Goal: Task Accomplishment & Management: Complete application form

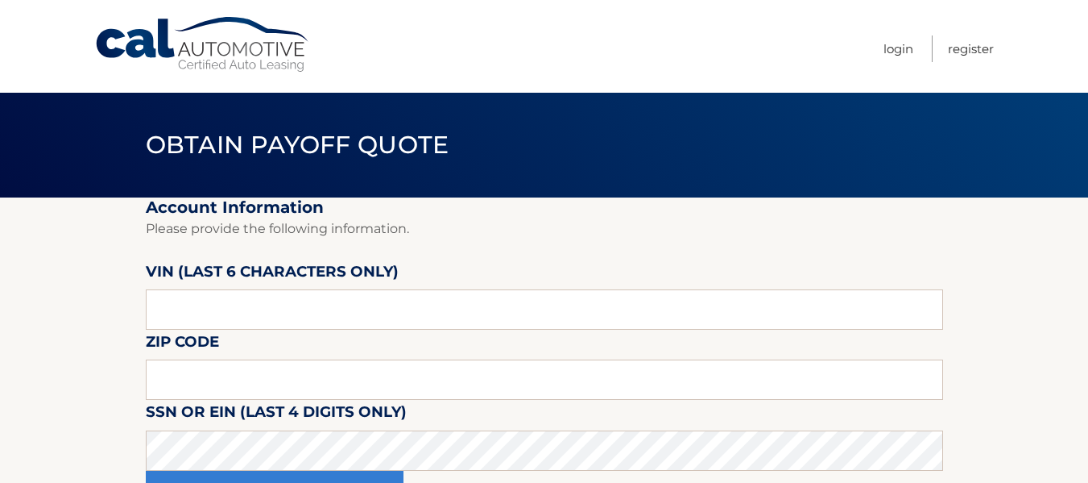
click at [271, 319] on input "text" at bounding box center [545, 309] width 798 height 40
click at [209, 320] on input "text" at bounding box center [545, 309] width 798 height 40
drag, startPoint x: 285, startPoint y: 354, endPoint x: 280, endPoint y: 363, distance: 10.5
click at [282, 362] on fieldset "Account Information Please provide the following information. [PERSON_NAME] (la…" at bounding box center [545, 363] width 798 height 333
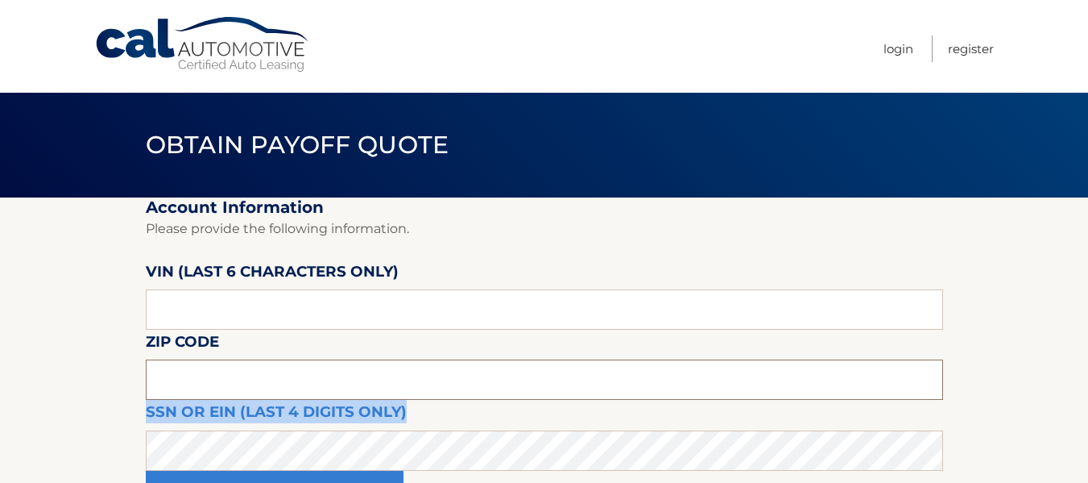
click at [280, 363] on input "text" at bounding box center [545, 379] width 798 height 40
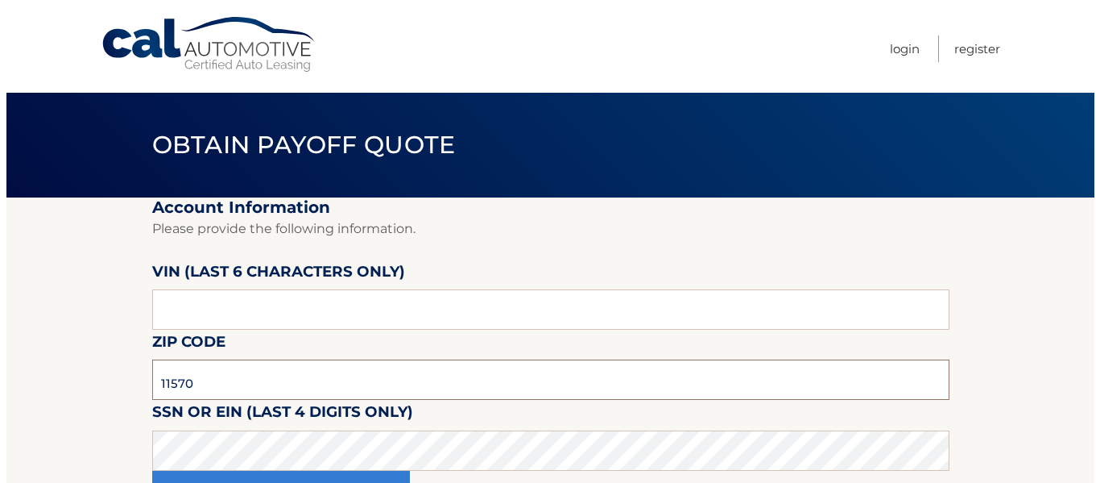
scroll to position [81, 0]
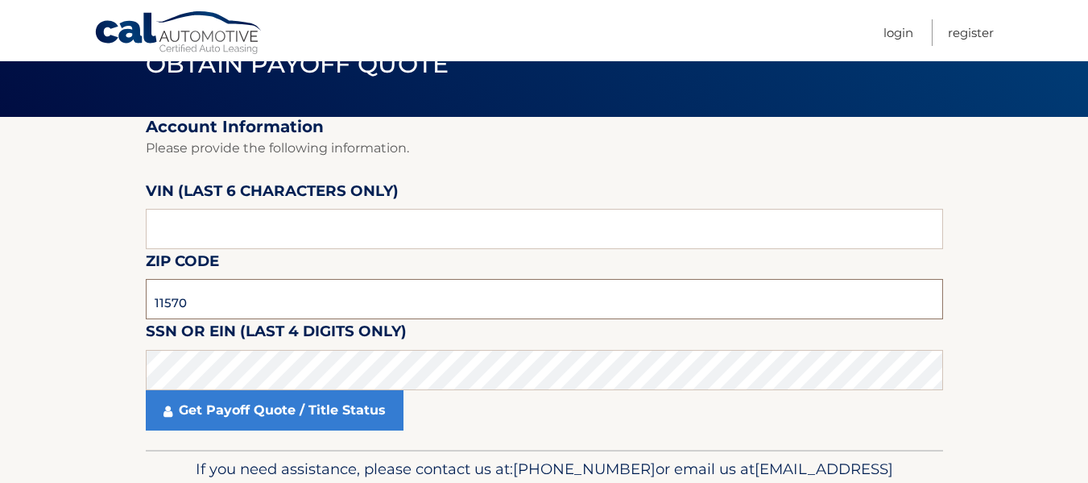
type input "11570"
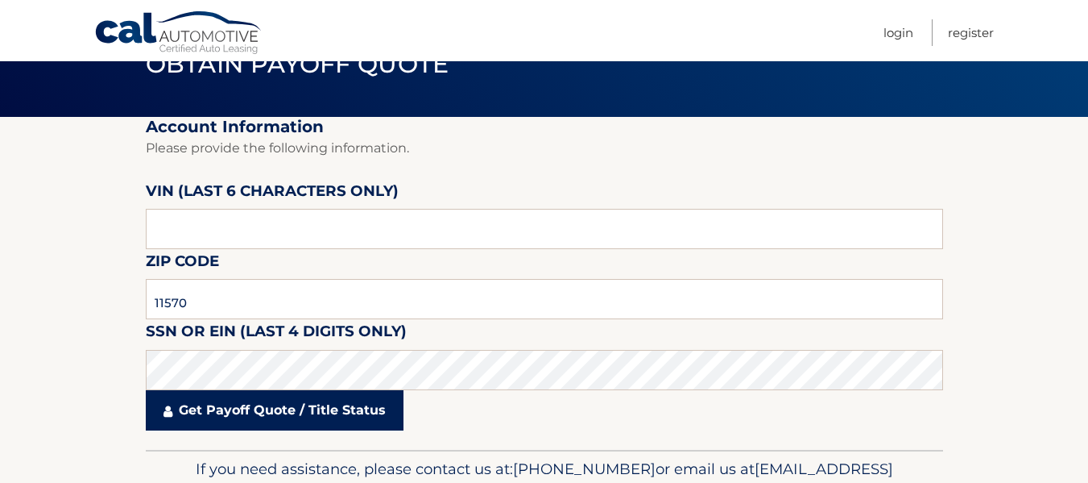
click at [320, 397] on link "Get Payoff Quote / Title Status" at bounding box center [275, 410] width 258 height 40
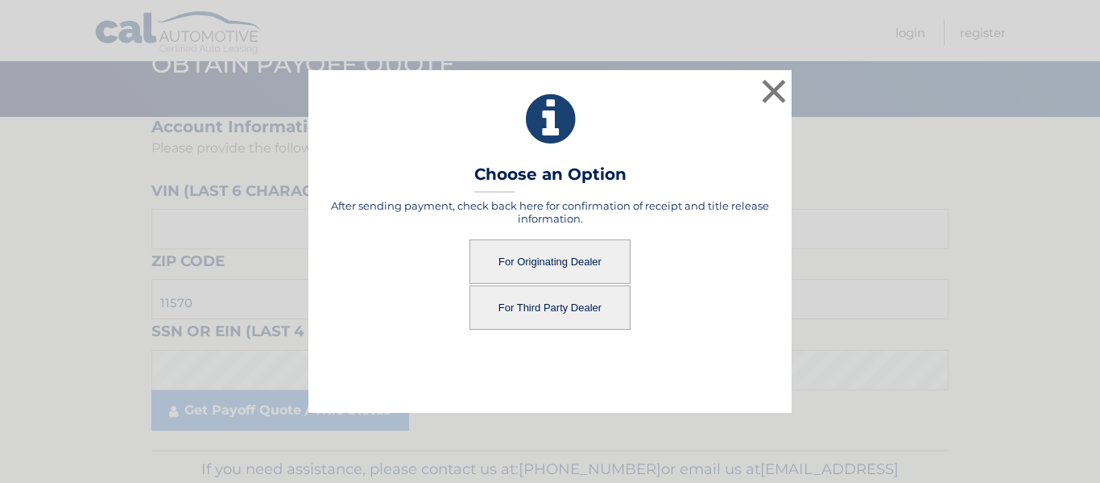
click at [564, 267] on button "For Originating Dealer" at bounding box center [550, 261] width 161 height 44
click at [553, 259] on button "For Originating Dealer" at bounding box center [550, 261] width 161 height 44
